Goal: Task Accomplishment & Management: Manage account settings

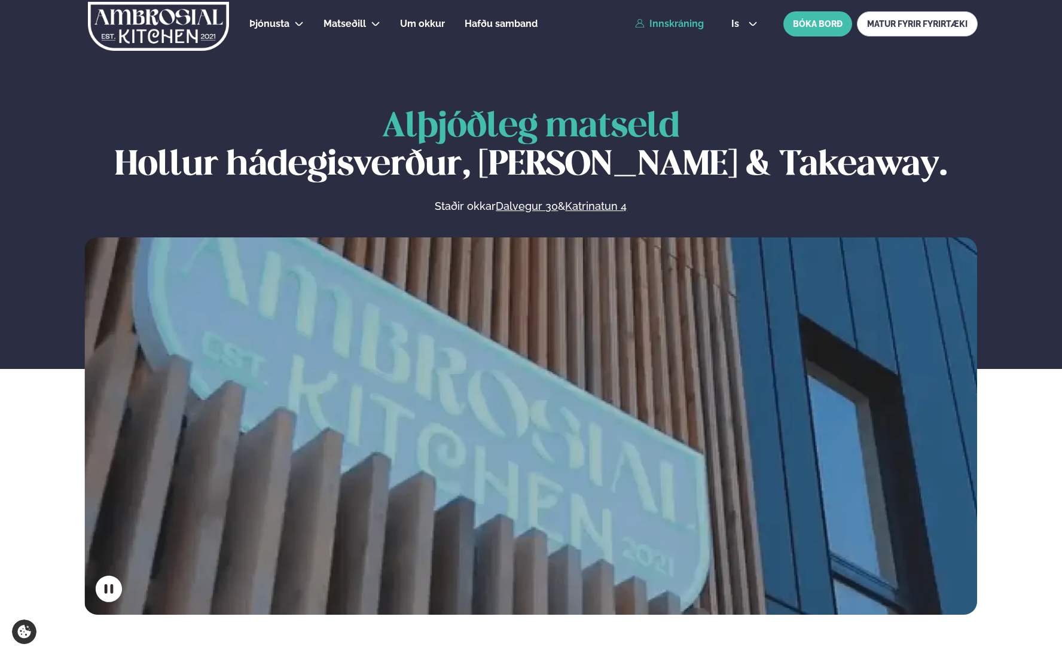
click at [659, 25] on link "Innskráning" at bounding box center [669, 24] width 69 height 11
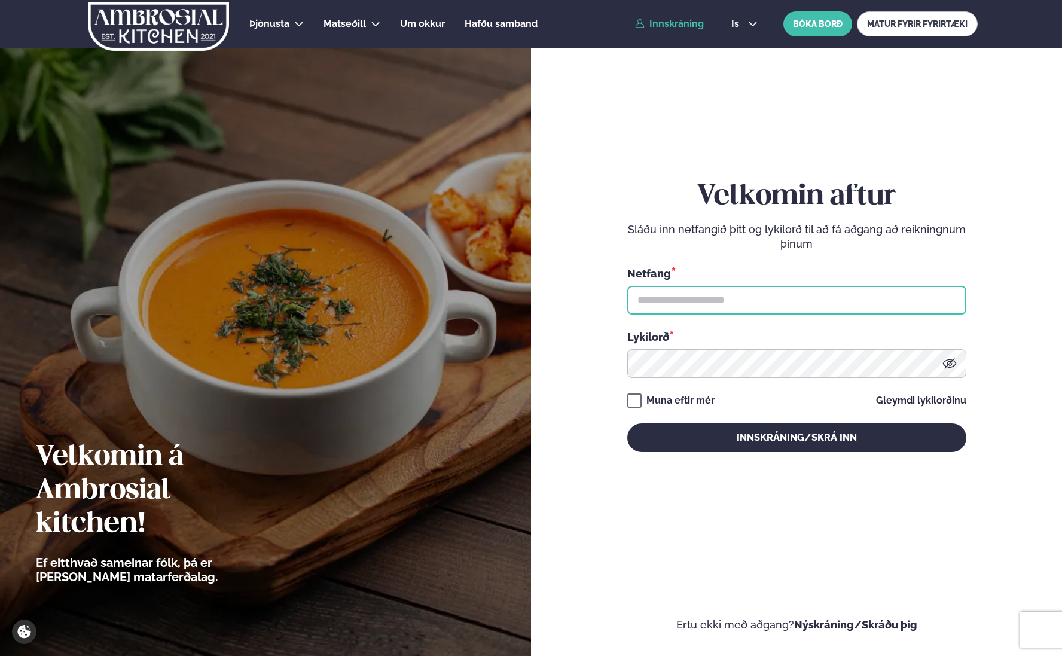
click at [769, 309] on input "text" at bounding box center [796, 300] width 339 height 29
type input "**********"
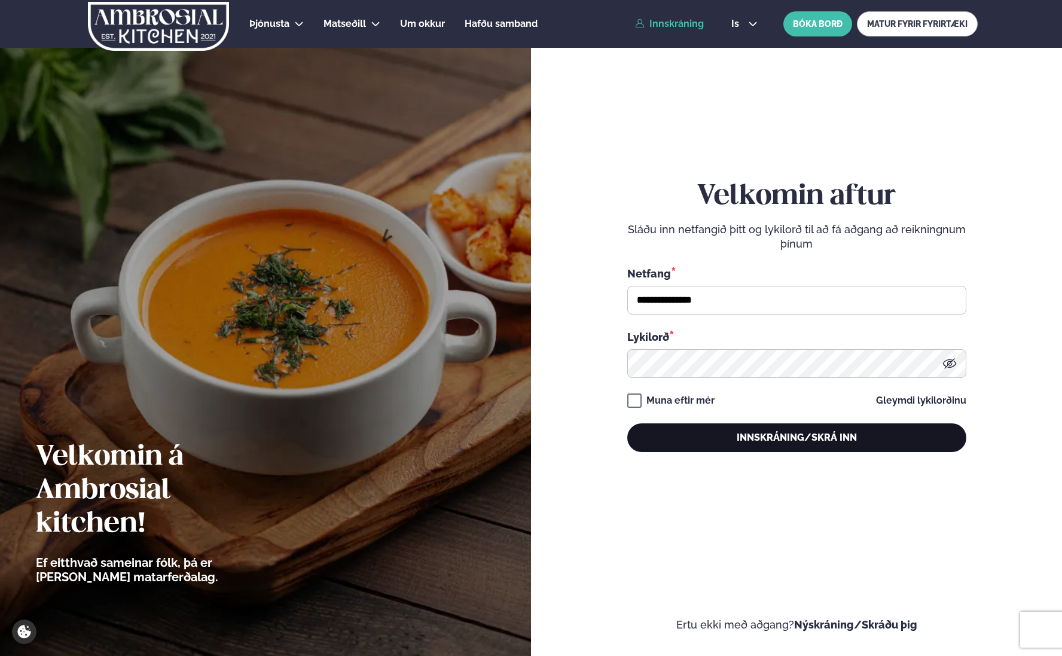
click at [759, 441] on button "Innskráning/Skrá inn" at bounding box center [796, 437] width 339 height 29
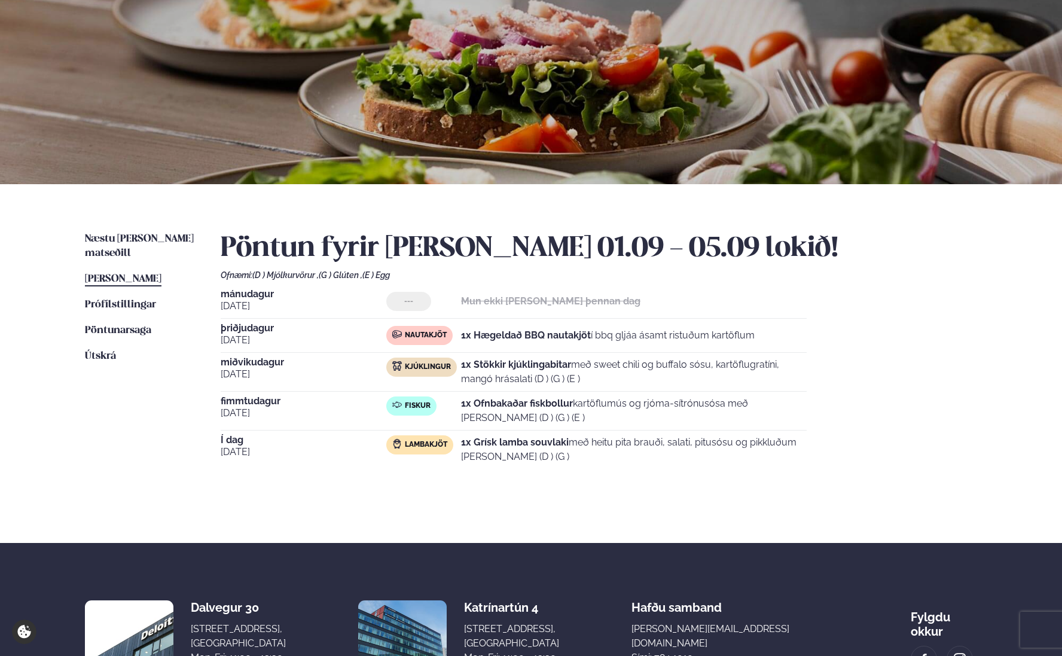
scroll to position [77, 0]
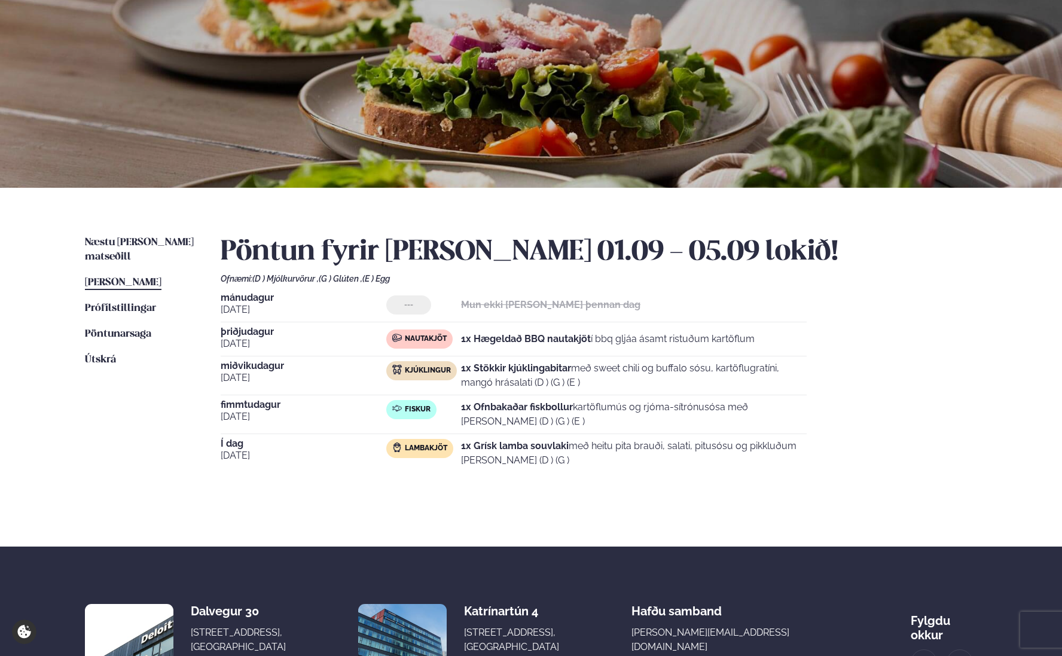
click at [139, 277] on span "[PERSON_NAME]" at bounding box center [123, 282] width 77 height 10
click at [158, 244] on span "Næstu [PERSON_NAME] matseðill" at bounding box center [139, 249] width 109 height 25
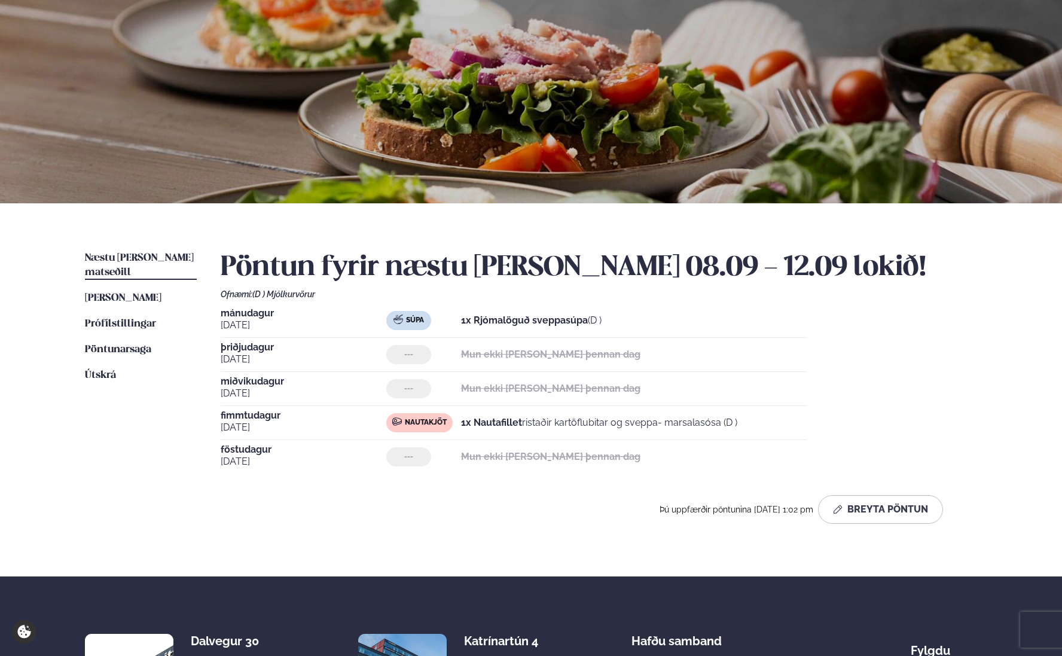
scroll to position [63, 0]
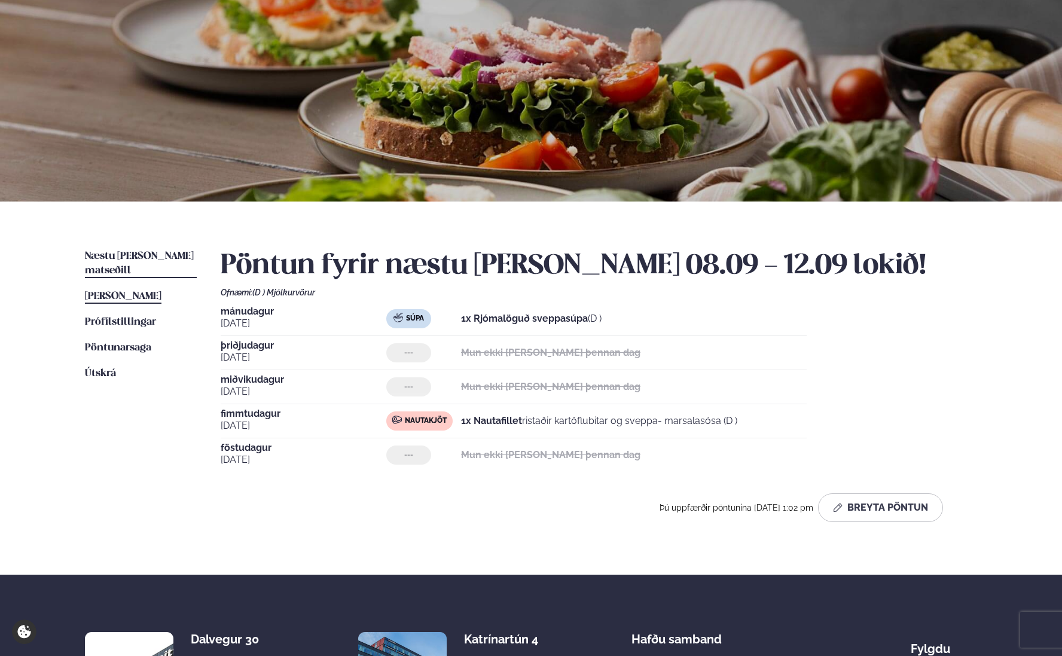
click at [127, 291] on span "[PERSON_NAME]" at bounding box center [123, 296] width 77 height 10
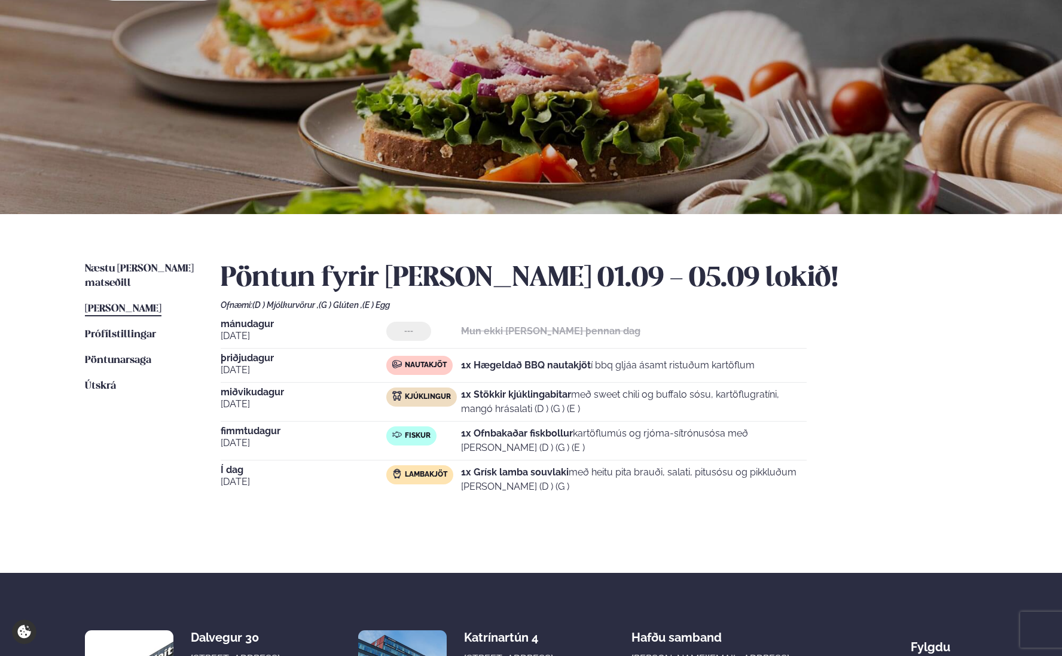
scroll to position [113, 0]
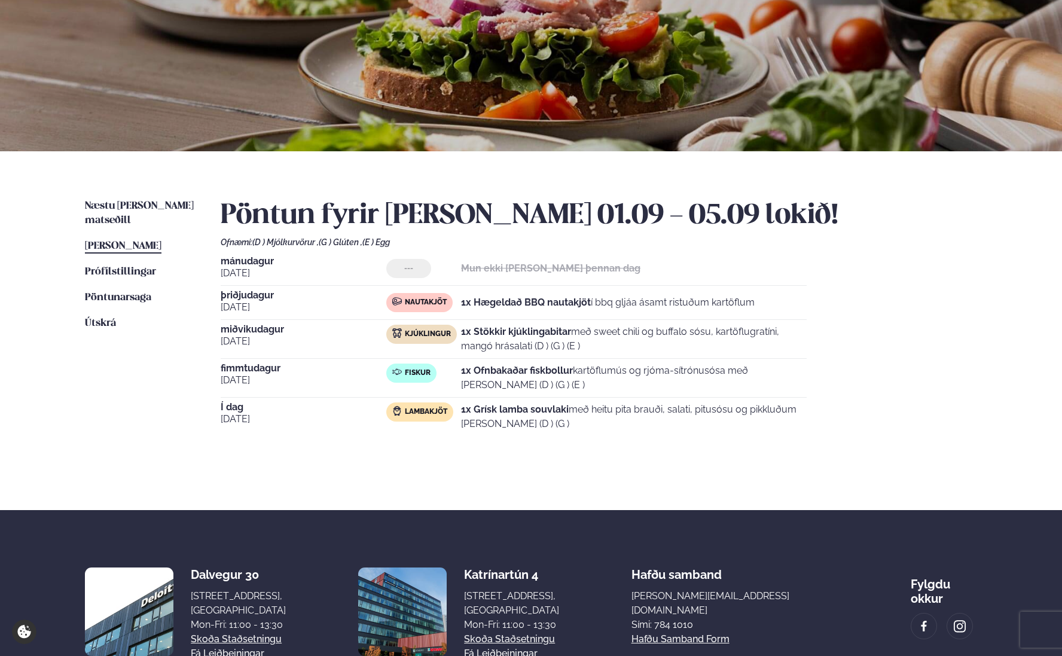
click at [726, 409] on p "1x Grísk lamba souvlaki með heitu pita brauði, salati, pitusósu og pikkluðum [P…" at bounding box center [633, 416] width 345 height 29
click at [149, 241] on span "[PERSON_NAME]" at bounding box center [123, 246] width 77 height 10
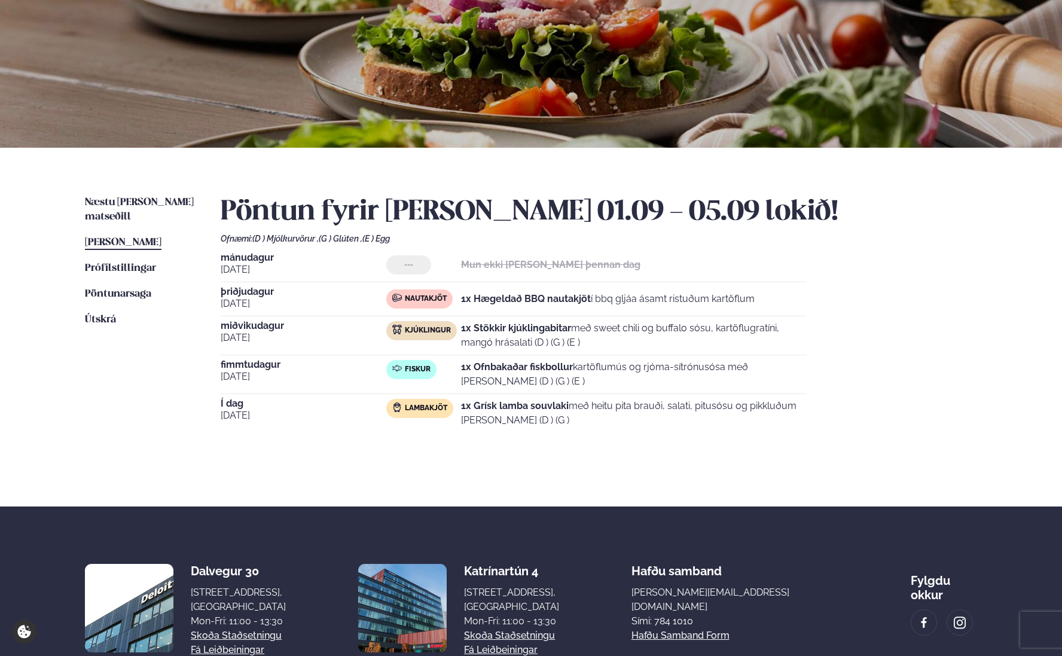
scroll to position [114, 0]
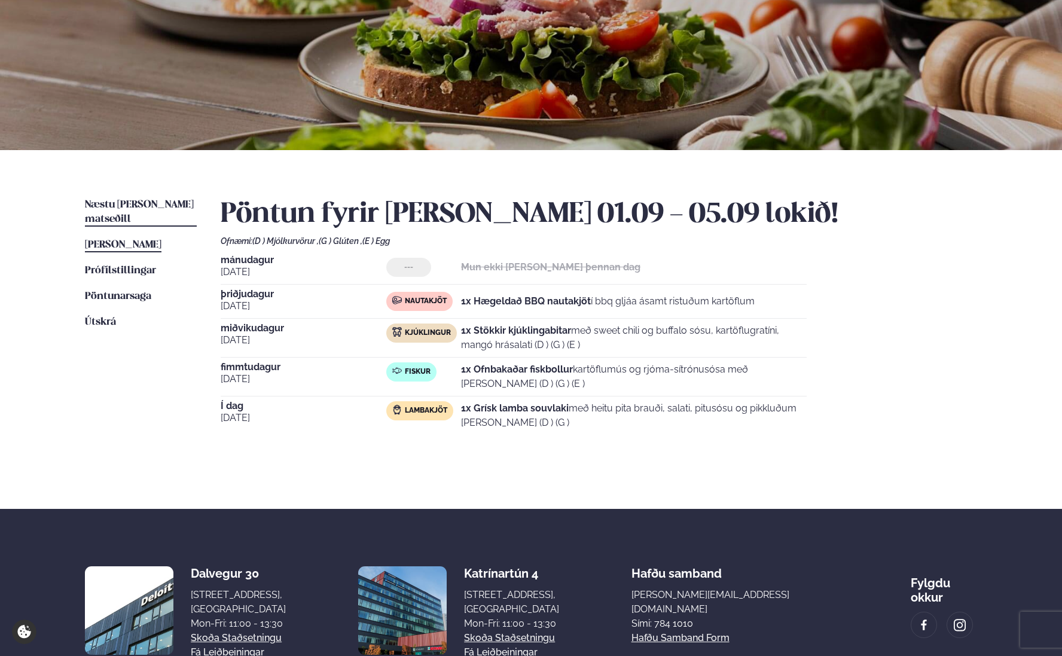
click at [157, 204] on span "Næstu [PERSON_NAME] matseðill" at bounding box center [139, 212] width 109 height 25
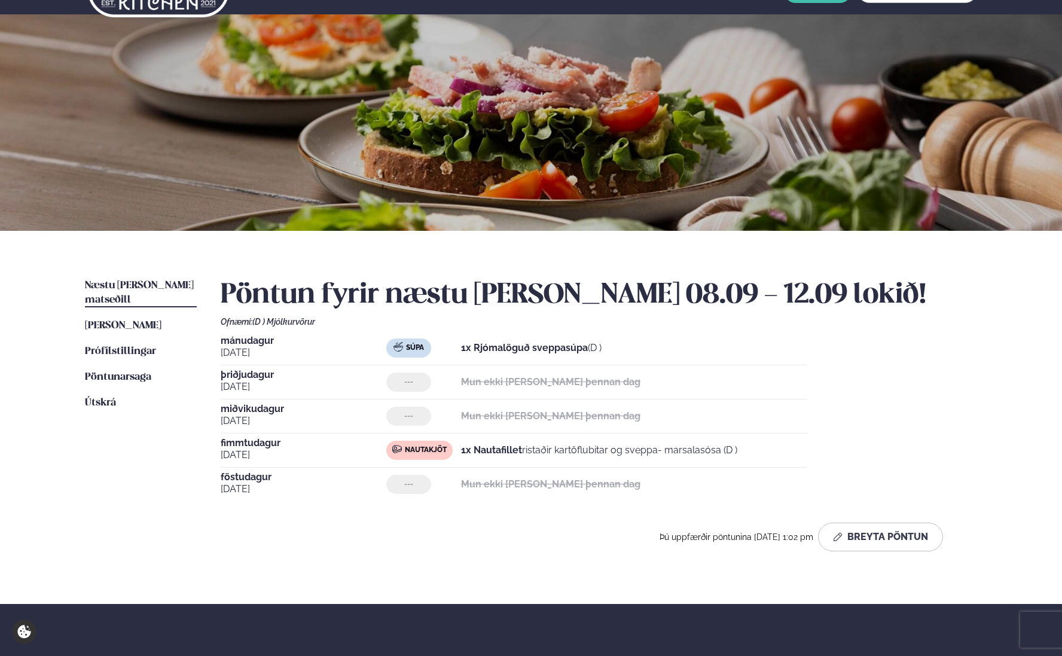
scroll to position [61, 0]
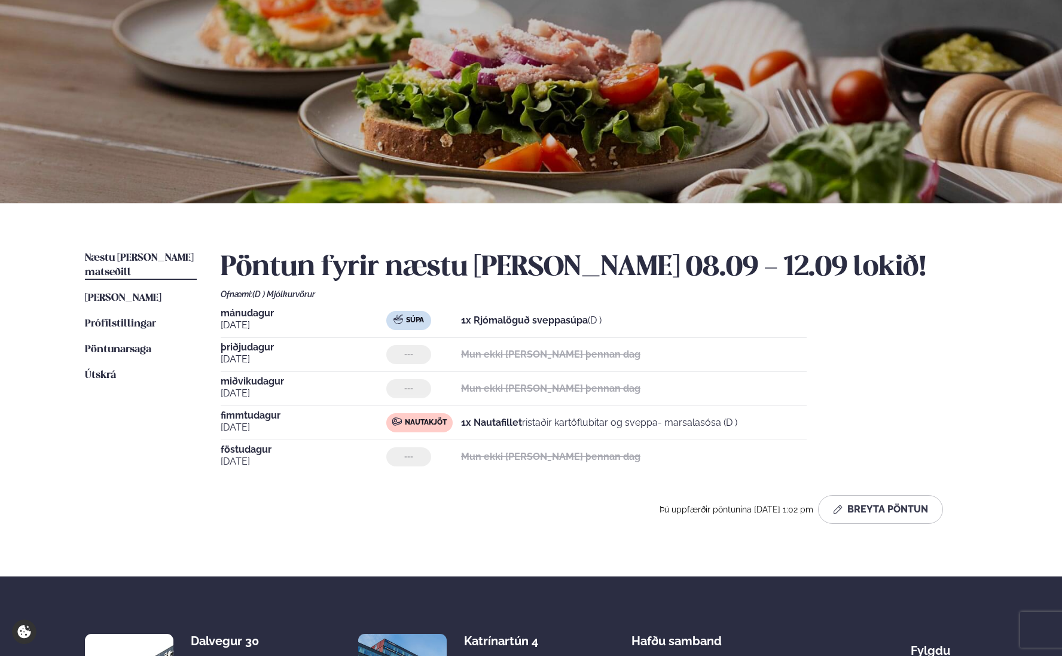
click at [905, 528] on div "Pöntun fyrir næstu [PERSON_NAME] 08.09 - 12.09 lokið! Ofnæmi: (D ) Mjólkurvörur…" at bounding box center [599, 392] width 757 height 282
click at [899, 512] on button "Breyta Pöntun" at bounding box center [880, 509] width 125 height 29
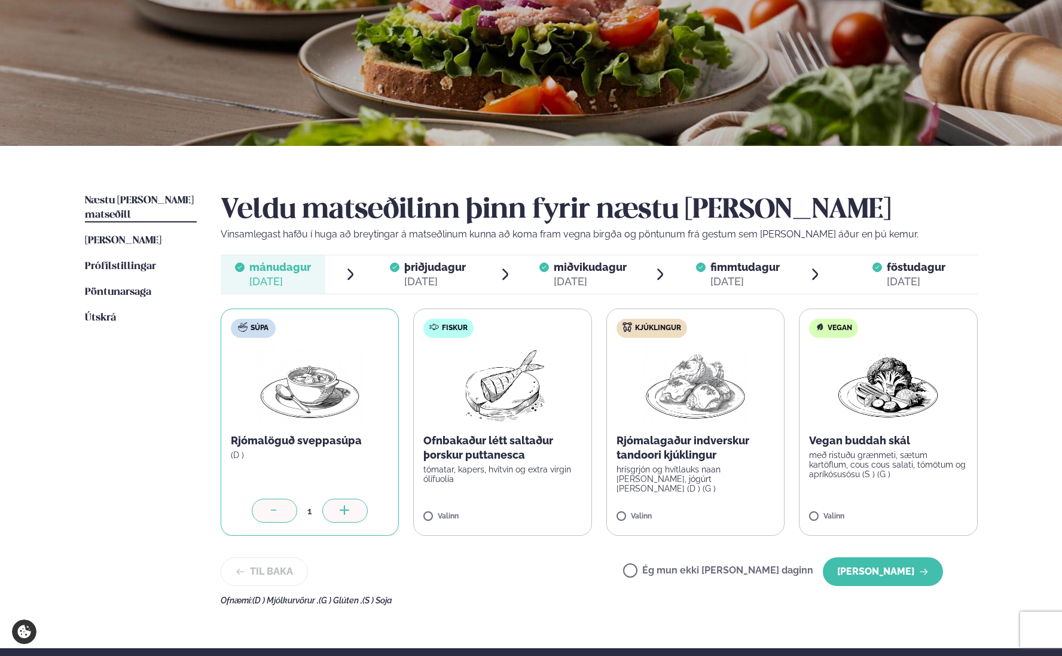
scroll to position [135, 0]
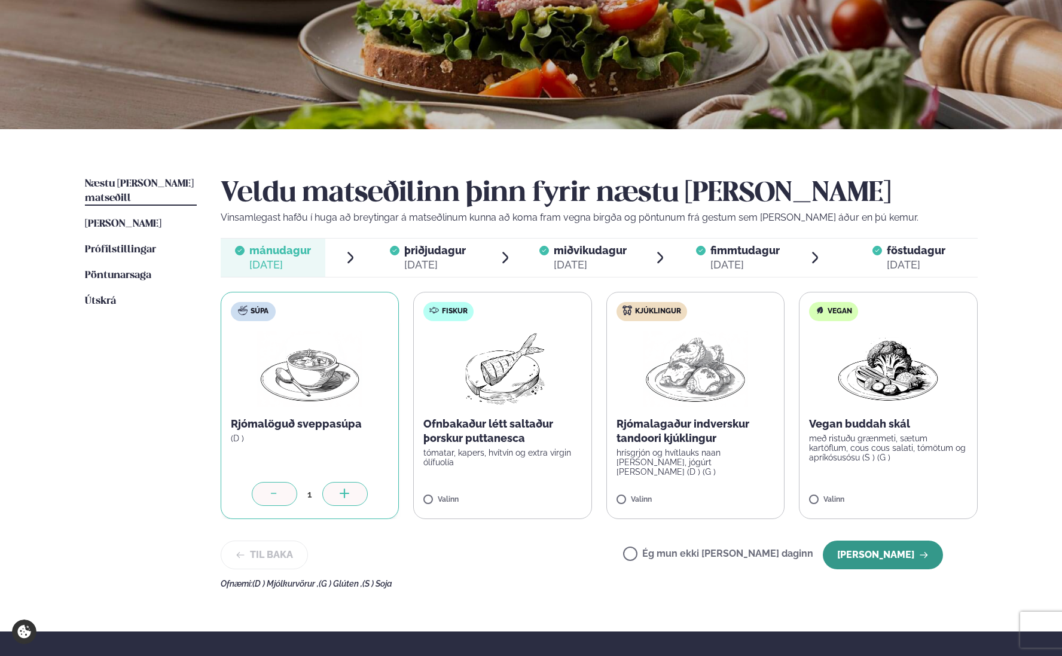
click at [876, 553] on button "[PERSON_NAME]" at bounding box center [882, 554] width 120 height 29
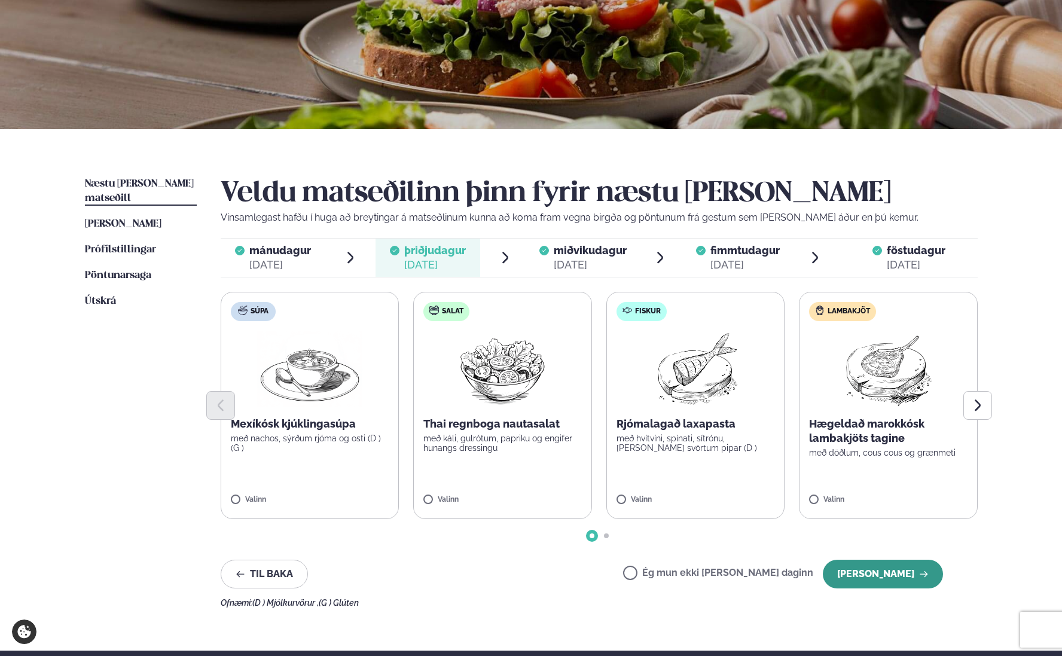
click at [907, 577] on button "[PERSON_NAME]" at bounding box center [882, 573] width 120 height 29
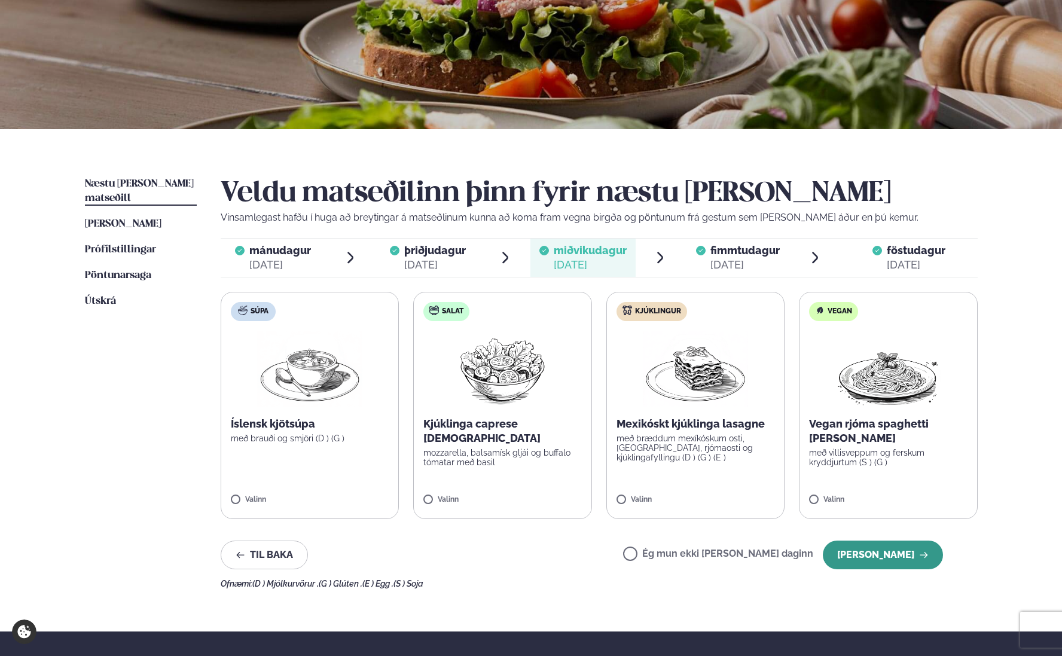
click at [888, 548] on button "[PERSON_NAME]" at bounding box center [882, 554] width 120 height 29
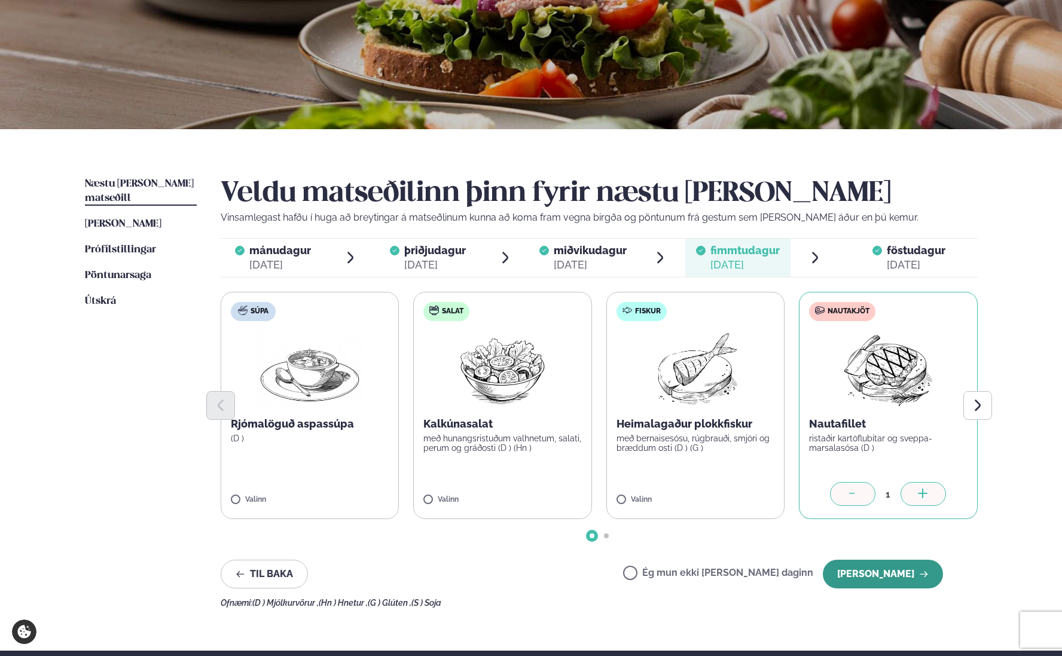
click at [892, 563] on button "[PERSON_NAME]" at bounding box center [882, 573] width 120 height 29
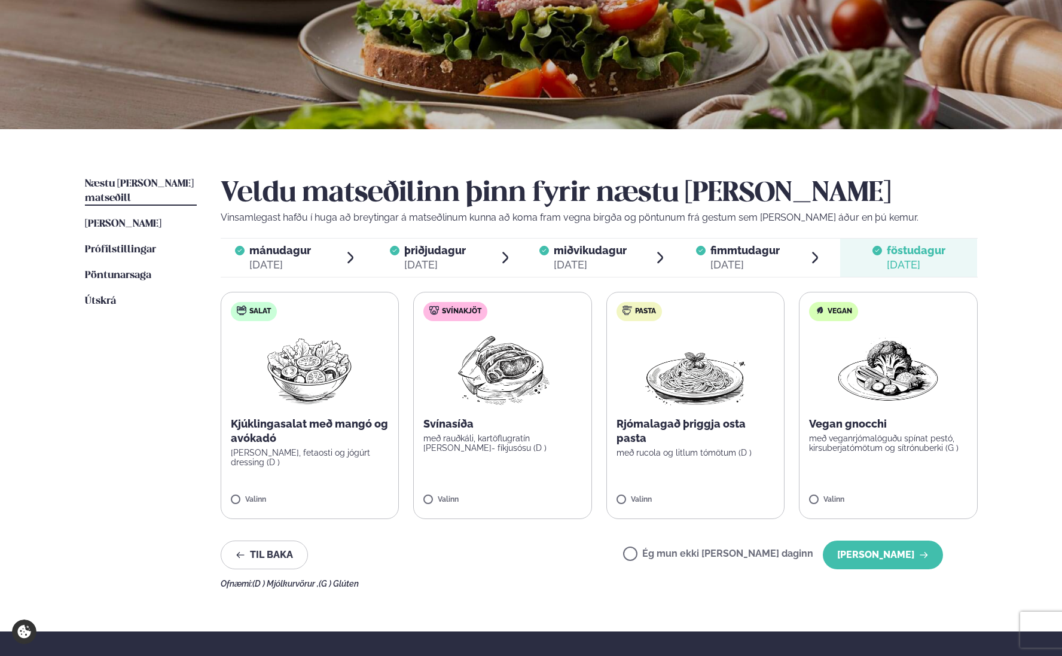
click at [310, 261] on span "mánudagur mán. [DATE]" at bounding box center [273, 257] width 105 height 38
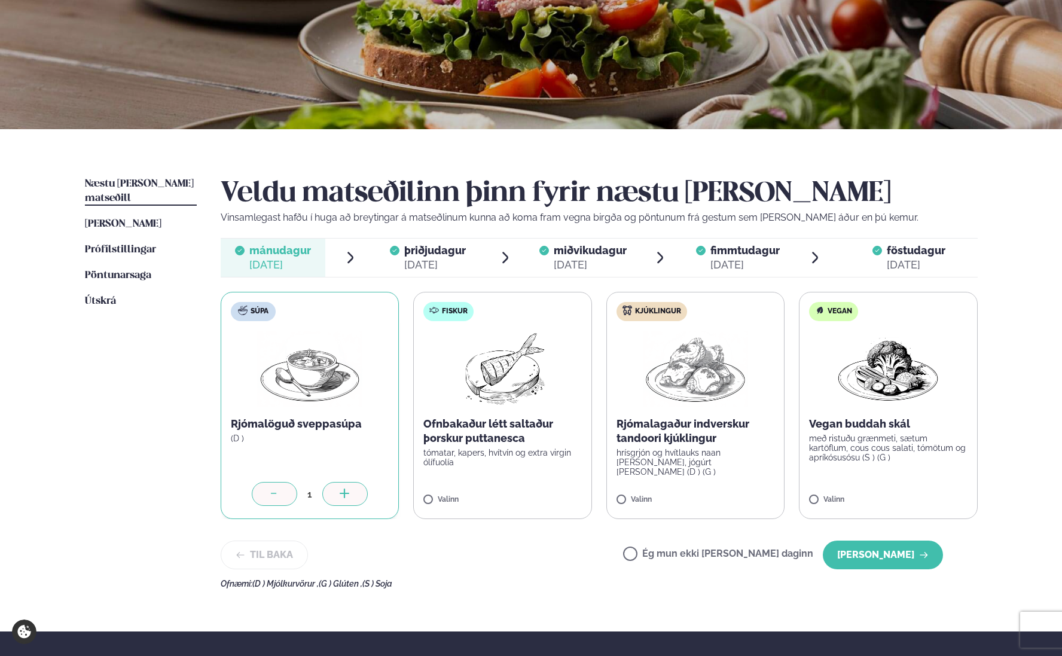
click at [555, 552] on div "Til baka Ég mun ekki [PERSON_NAME] daginn [PERSON_NAME]" at bounding box center [582, 554] width 723 height 29
click at [520, 528] on div "Veldu matseðilinn þinn fyrir næstu [PERSON_NAME] Vinsamlegast hafðu í huga að b…" at bounding box center [599, 382] width 757 height 411
click at [150, 379] on ul "Næstu [PERSON_NAME] matseðill Næsta vika [PERSON_NAME] matseðill [PERSON_NAME] …" at bounding box center [141, 382] width 112 height 411
click at [502, 569] on div "Veldu matseðilinn þinn fyrir næstu [PERSON_NAME] Vinsamlegast hafðu í huga að b…" at bounding box center [599, 382] width 757 height 411
click at [492, 487] on label "Fiskur Ofnbakaður létt saltaður þorskur puttanesca tómatar, kapers, hvítvín og …" at bounding box center [502, 405] width 179 height 227
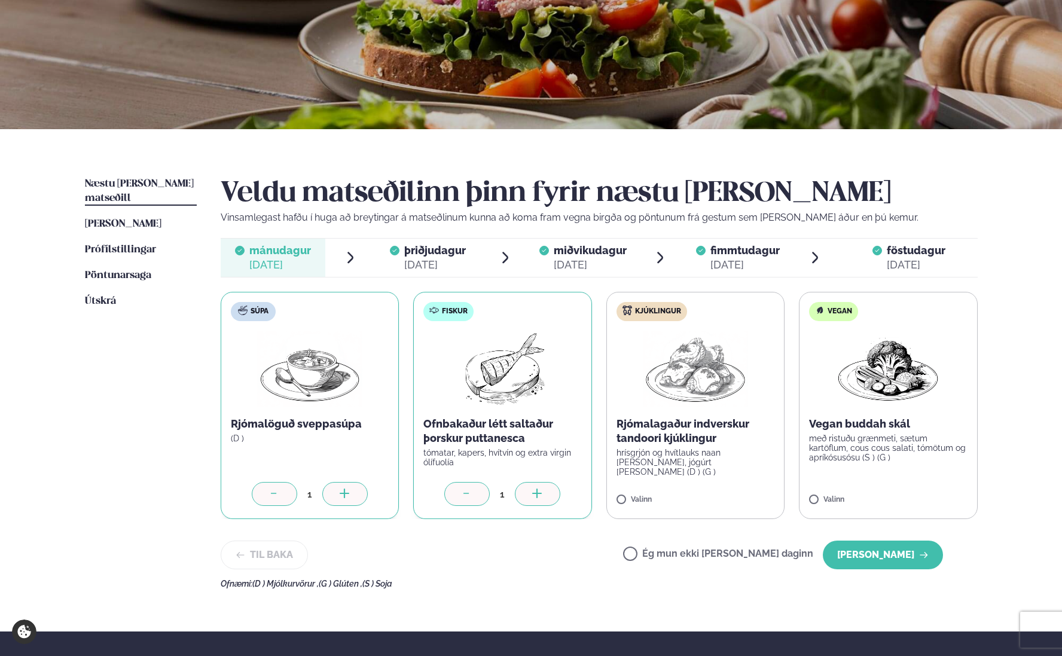
click at [479, 487] on div at bounding box center [466, 494] width 45 height 24
click at [603, 558] on div "Til baka Ég mun ekki [PERSON_NAME] daginn [PERSON_NAME]" at bounding box center [582, 554] width 723 height 29
click at [155, 431] on ul "Næstu [PERSON_NAME] matseðill Næsta vika [PERSON_NAME] matseðill [PERSON_NAME] …" at bounding box center [141, 382] width 112 height 411
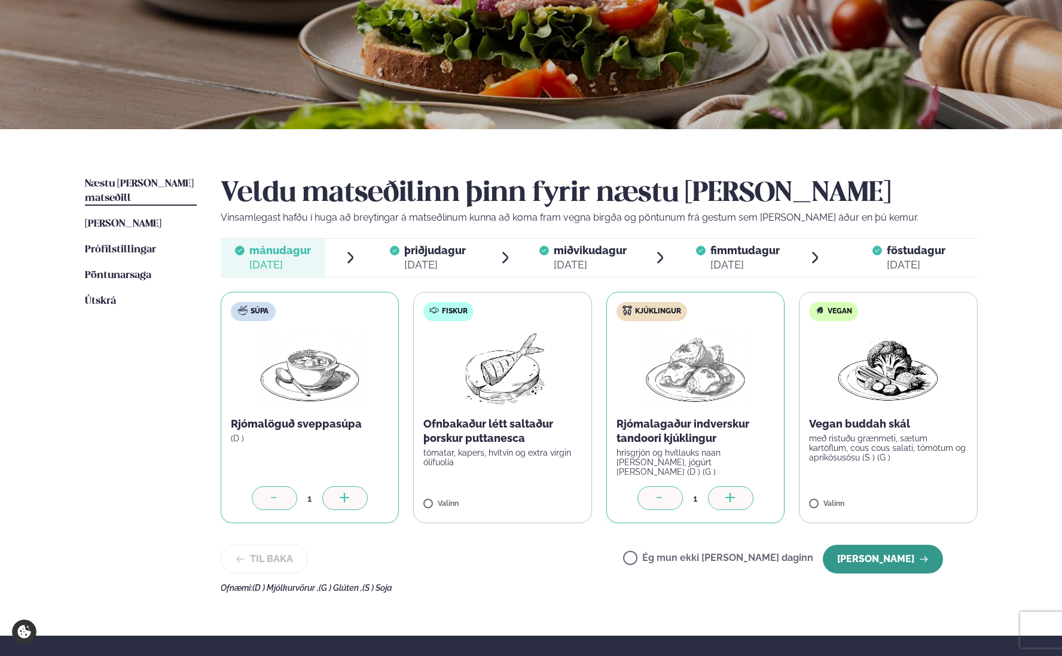
click at [864, 557] on button "[PERSON_NAME]" at bounding box center [882, 559] width 120 height 29
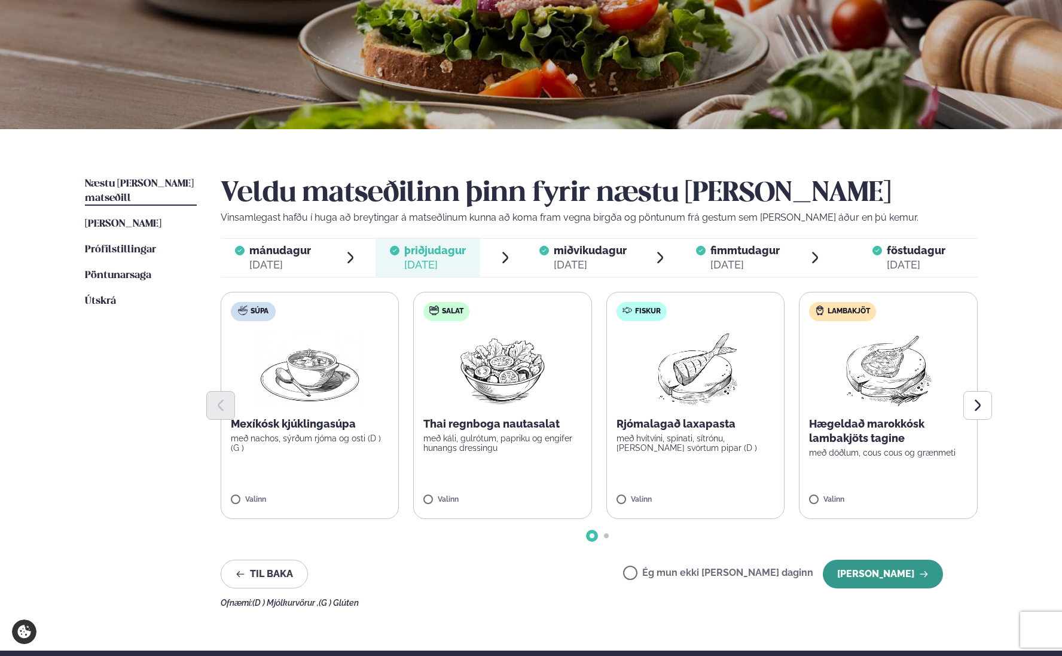
click at [901, 573] on button "[PERSON_NAME]" at bounding box center [882, 573] width 120 height 29
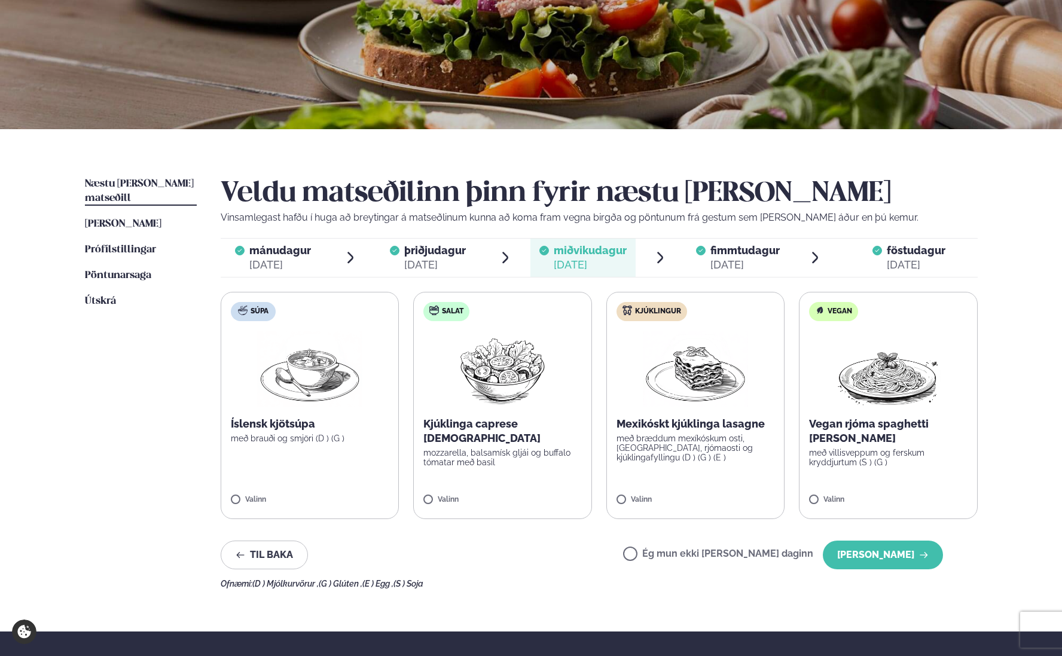
click at [673, 481] on label "Kjúklingur Mexikóskt kjúklinga lasagne með bræddum mexíkóskum osti, [GEOGRAPHIC…" at bounding box center [695, 405] width 179 height 227
click at [879, 555] on button "[PERSON_NAME]" at bounding box center [882, 554] width 120 height 29
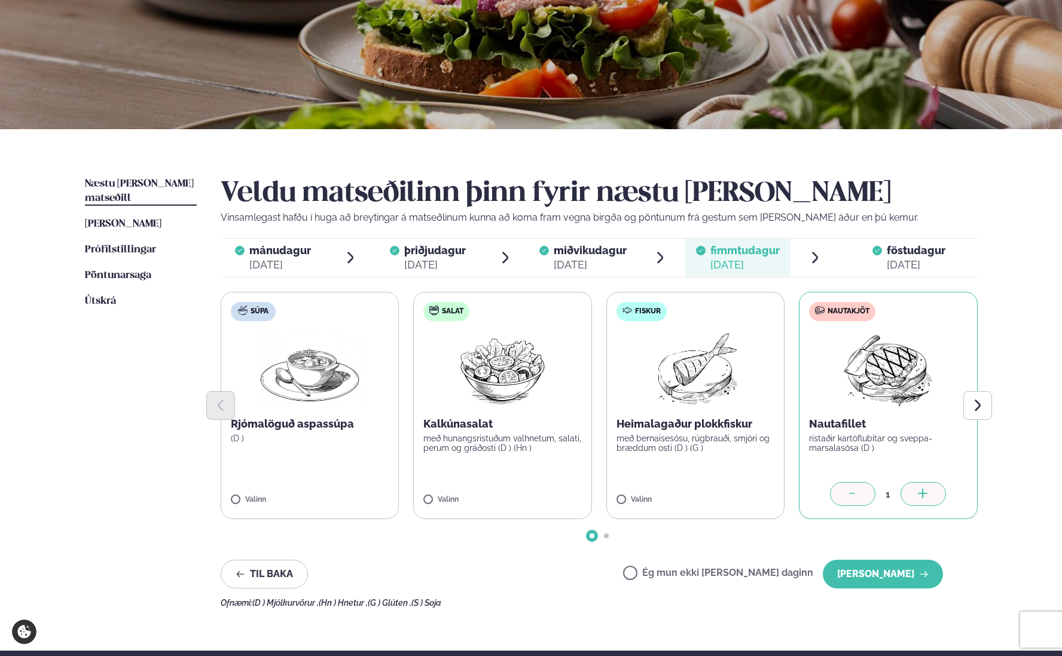
click at [917, 498] on icon at bounding box center [923, 494] width 12 height 12
click at [887, 567] on button "[PERSON_NAME]" at bounding box center [882, 573] width 120 height 29
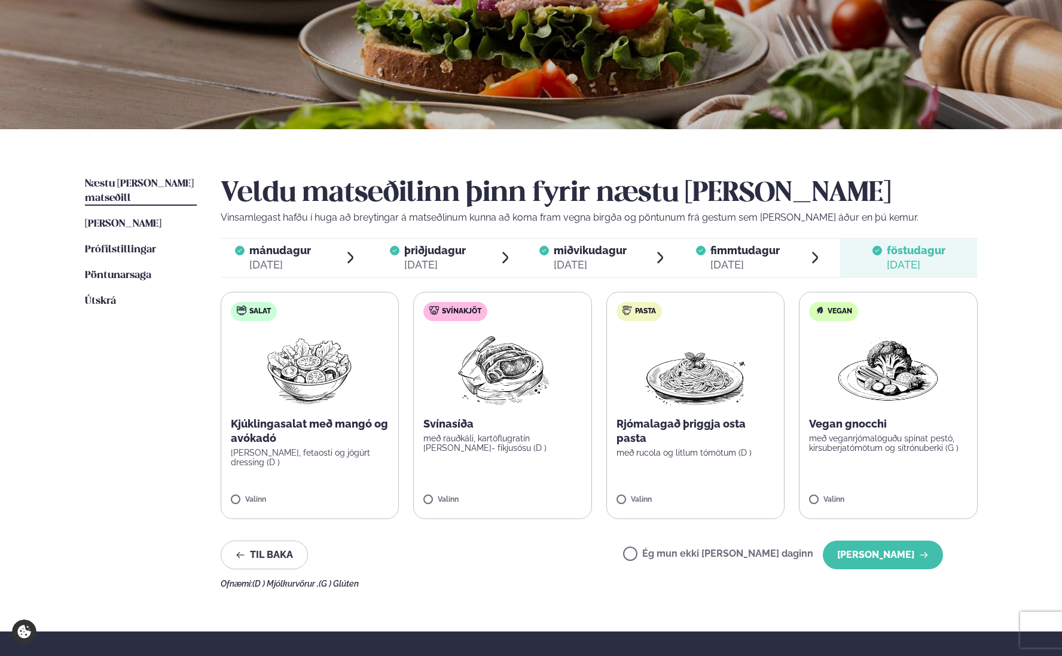
click at [504, 470] on label "Svínakjöt Svínasíða með rauðkáli, kartöflugratín [PERSON_NAME]- fíkjusósu (D ) …" at bounding box center [502, 405] width 179 height 227
click at [889, 565] on button "[PERSON_NAME]" at bounding box center [882, 554] width 120 height 29
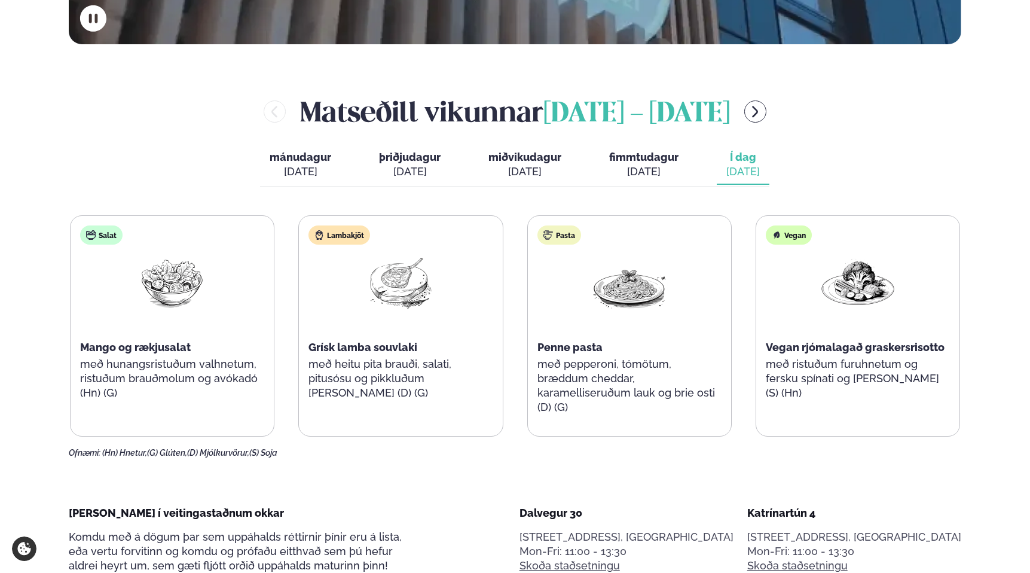
scroll to position [549, 0]
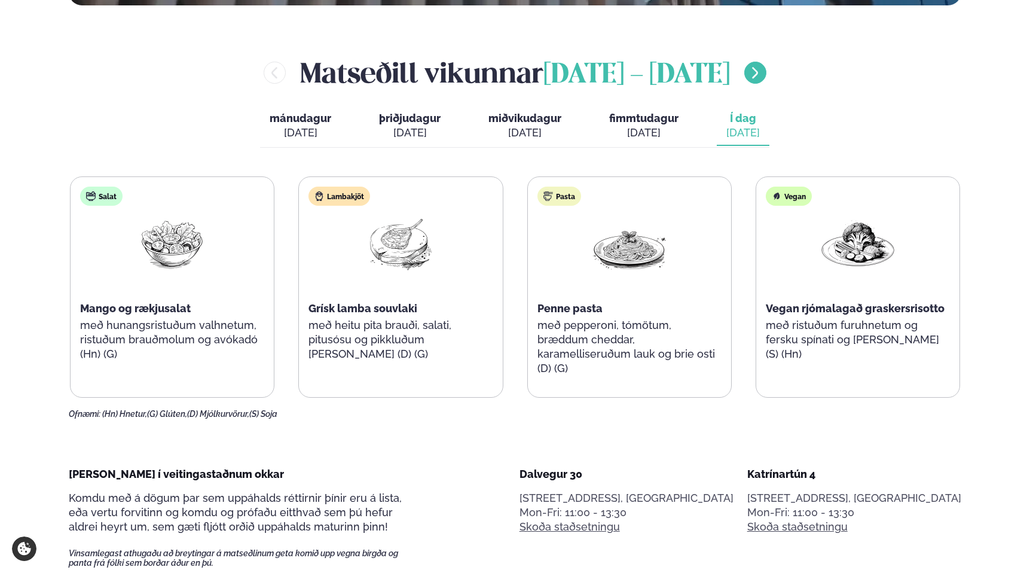
click at [762, 74] on icon "menu-btn-right" at bounding box center [755, 73] width 14 height 14
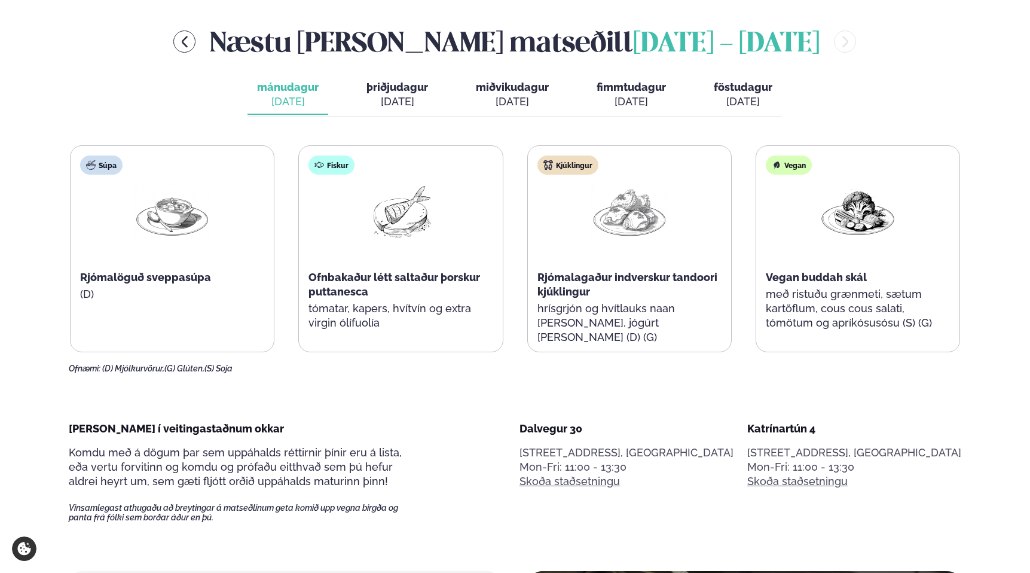
scroll to position [0, 0]
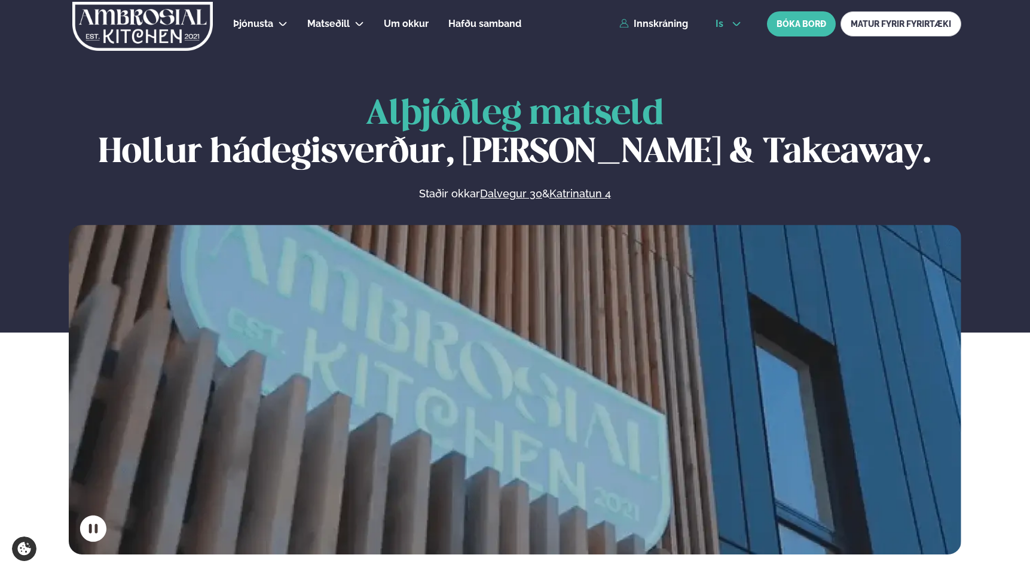
click at [739, 23] on icon at bounding box center [737, 24] width 8 height 4
click at [727, 45] on link "en" at bounding box center [728, 45] width 45 height 24
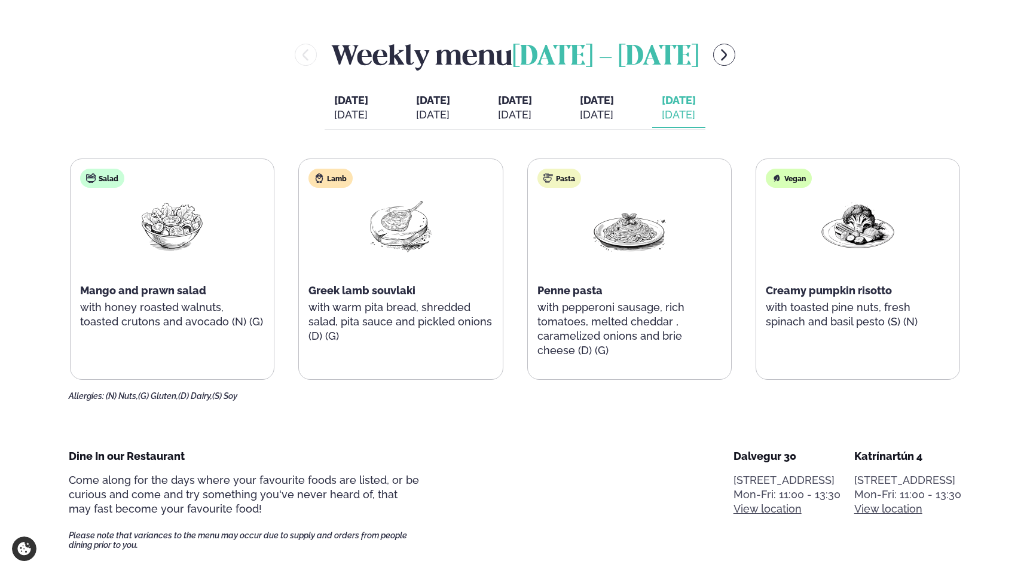
scroll to position [509, 0]
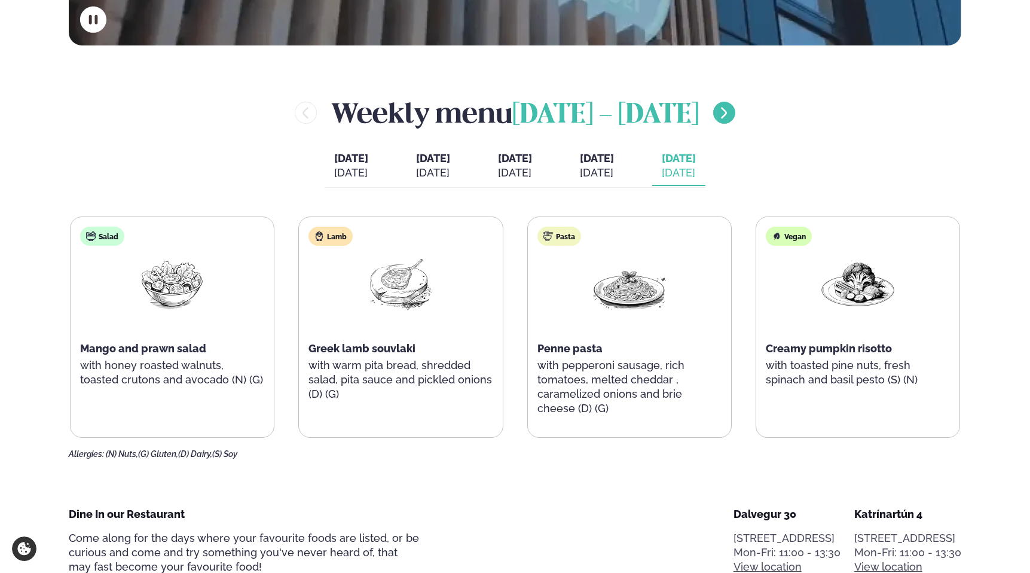
click at [731, 120] on icon "menu-btn-right" at bounding box center [724, 113] width 14 height 14
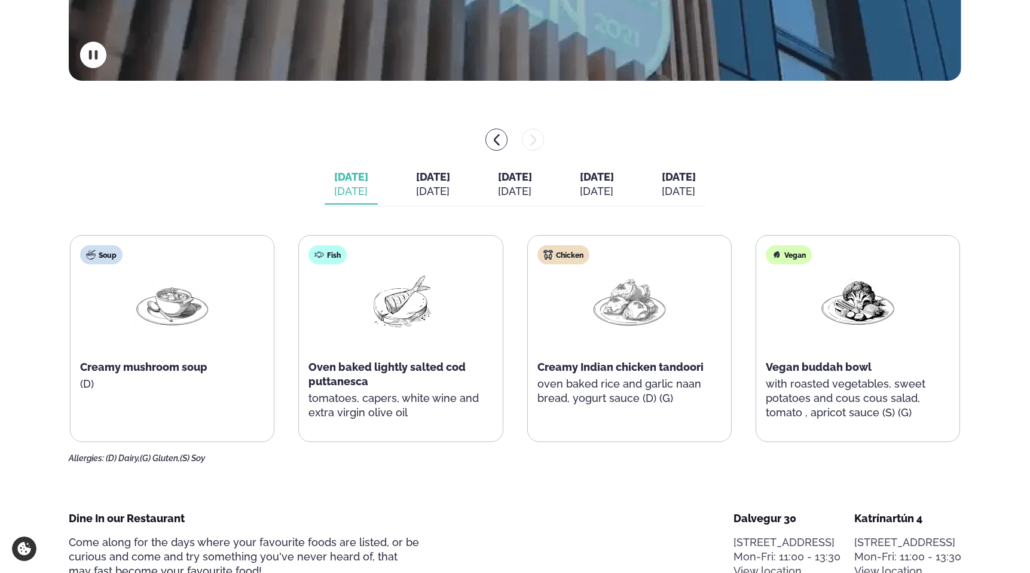
scroll to position [473, 0]
click at [527, 184] on button "Wednesday Wed. Sep 10" at bounding box center [514, 185] width 53 height 39
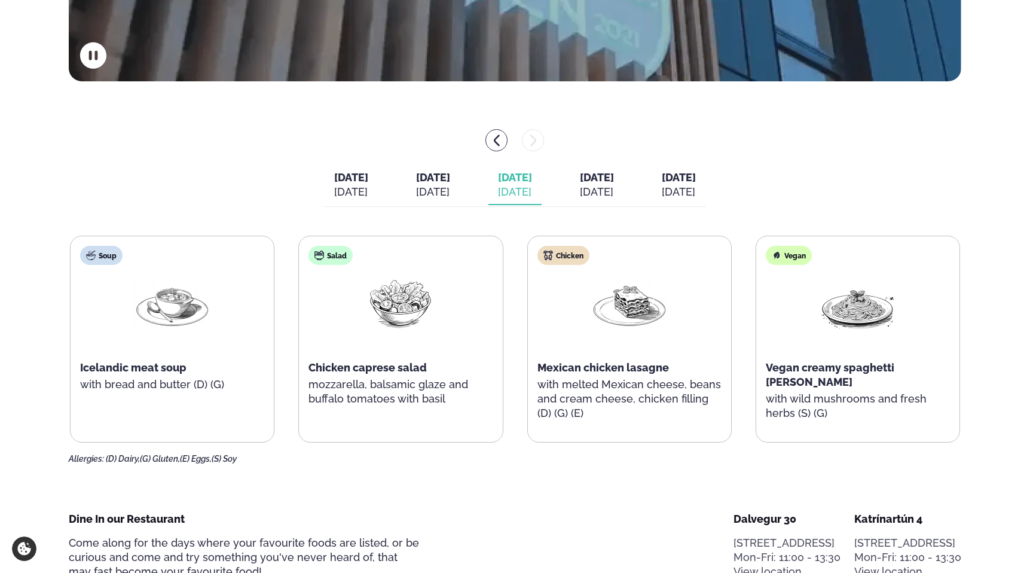
click at [614, 194] on div "Sep 11" at bounding box center [597, 192] width 34 height 14
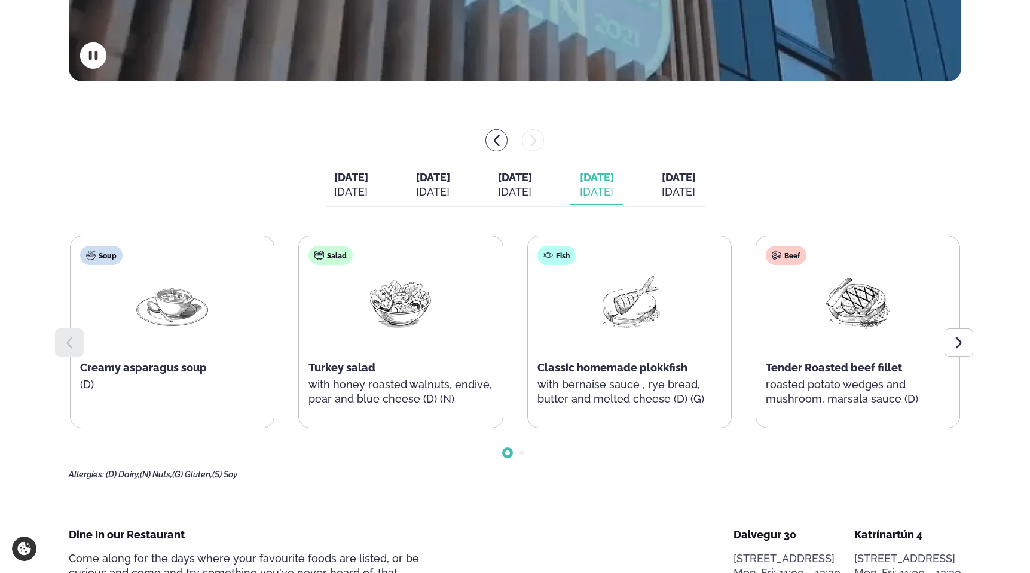
click at [696, 182] on span "Friday" at bounding box center [679, 177] width 34 height 13
